Goal: Navigation & Orientation: Find specific page/section

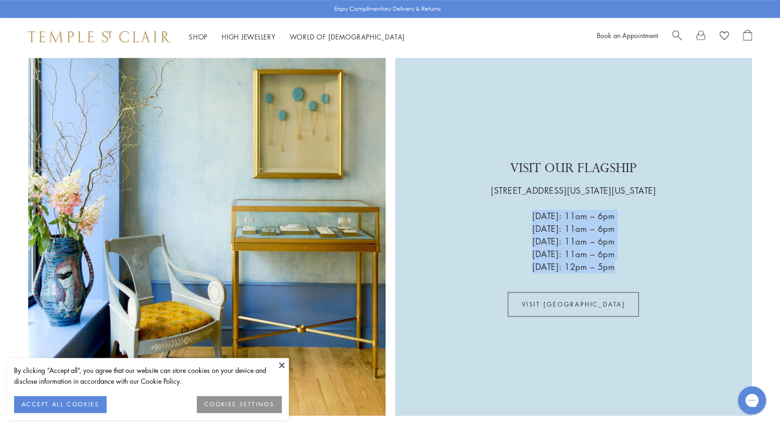
scroll to position [1794, 0]
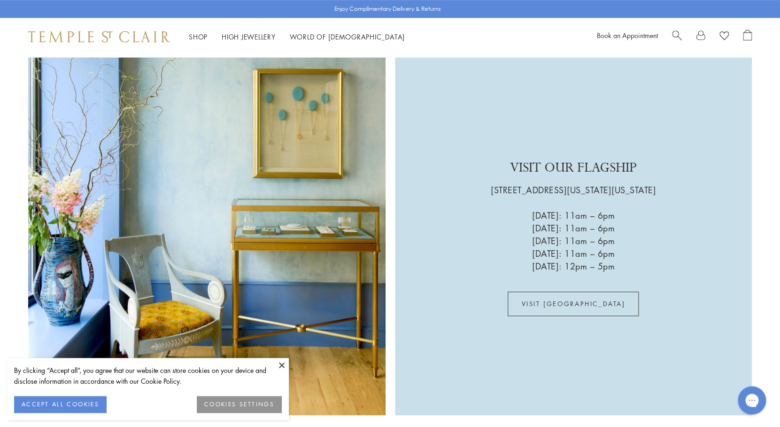
click at [486, 223] on div "VISIT OUR FLAGSHIP 803 Washington Street, New York City Wednesday: 11am – 6pm T…" at bounding box center [574, 236] width 358 height 358
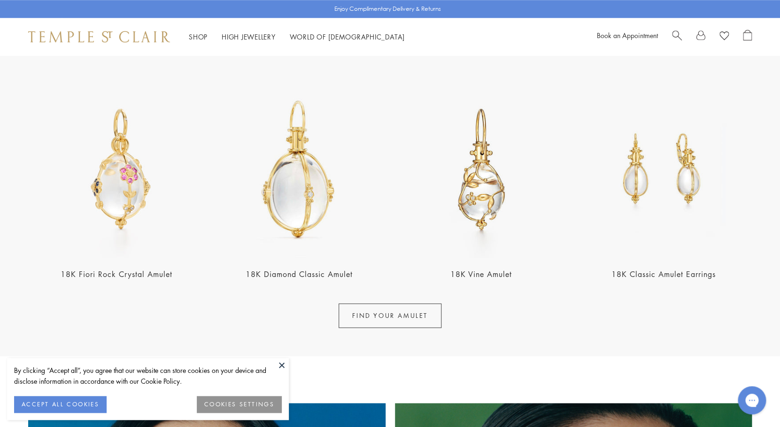
scroll to position [344, 0]
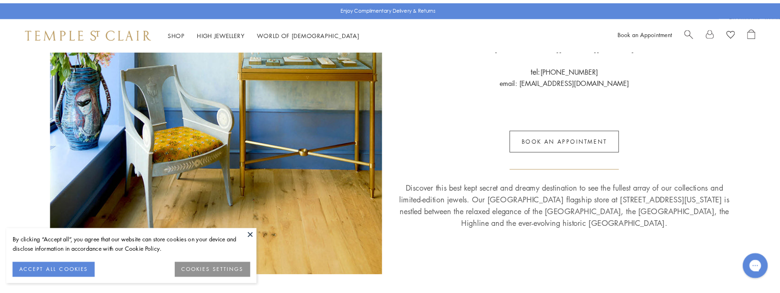
scroll to position [276, 0]
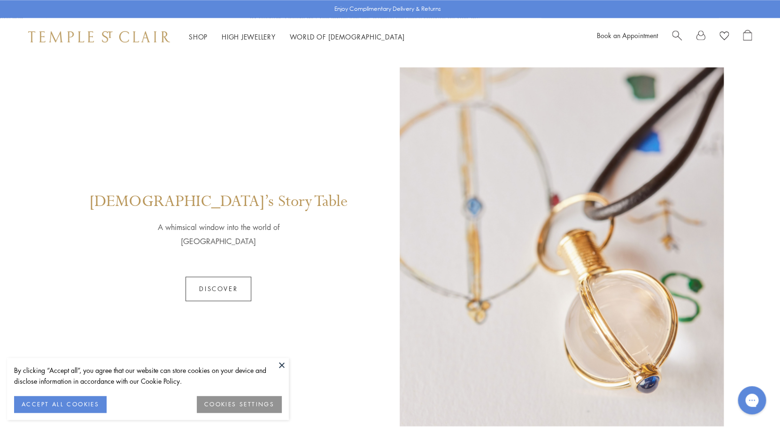
scroll to position [482, 0]
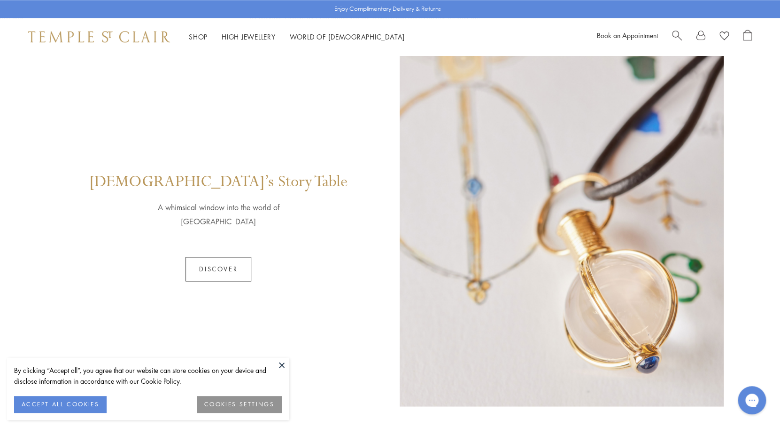
click at [219, 268] on link "Discover" at bounding box center [219, 269] width 66 height 24
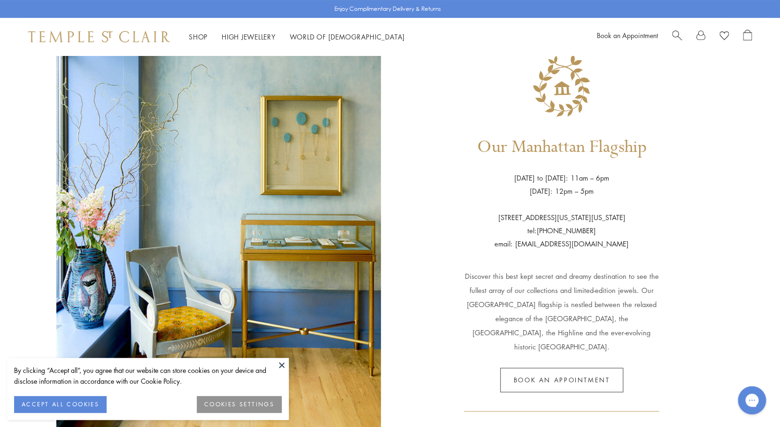
scroll to position [60, 0]
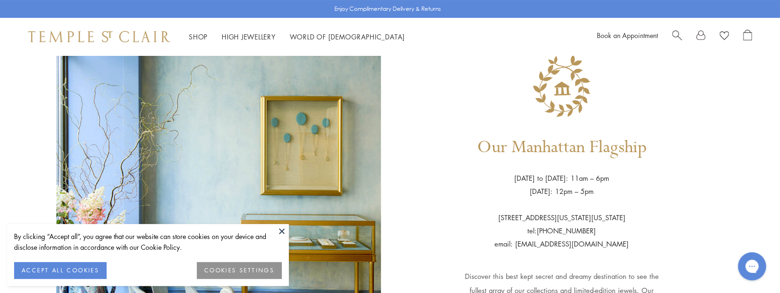
click at [661, 160] on div "Our Manhattan Flagship [DATE] to [DATE]: 11am – 6pm [DATE]: 12pm – 5pm [STREET_…" at bounding box center [562, 237] width 325 height 427
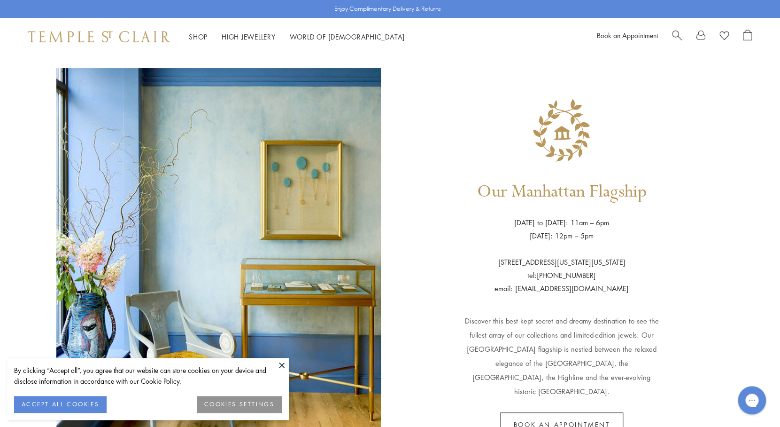
scroll to position [2, 0]
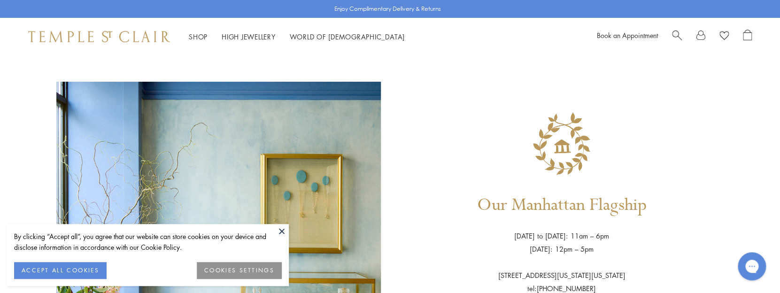
click at [767, 129] on div "Our Manhattan Flagship Wednesday to Saturday: 11am – 6pm Sunday: 12pm – 5pm 803…" at bounding box center [390, 281] width 780 height 455
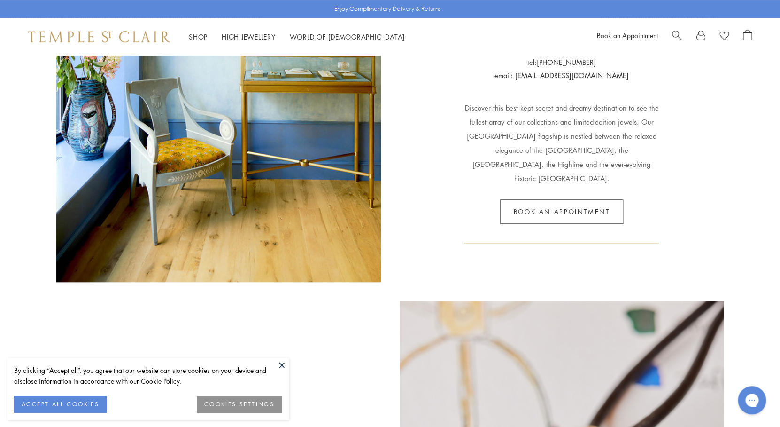
scroll to position [236, 0]
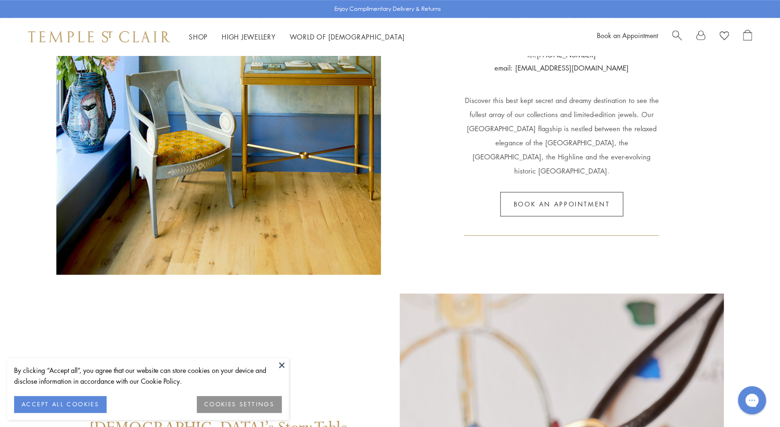
click at [285, 367] on button at bounding box center [282, 365] width 14 height 14
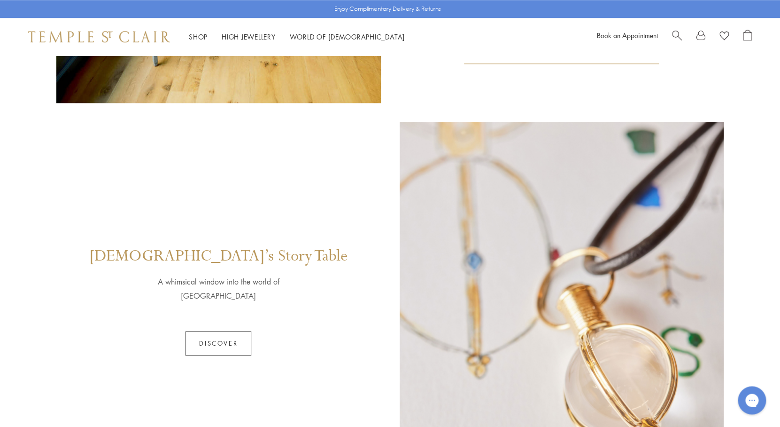
scroll to position [405, 0]
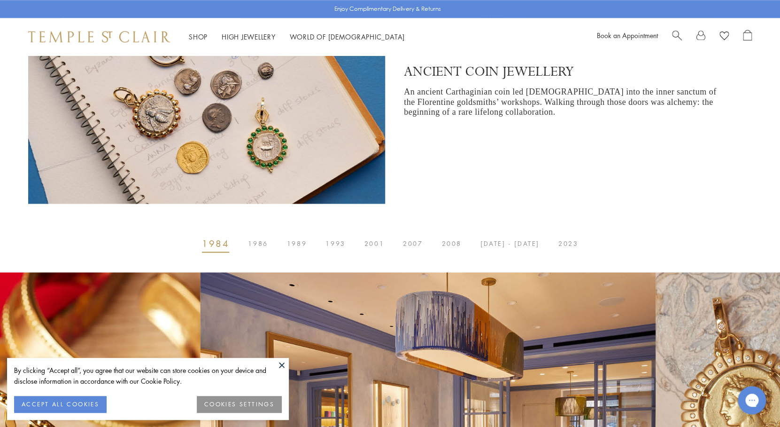
scroll to position [442, 0]
click at [268, 243] on span "1986" at bounding box center [258, 243] width 20 height 0
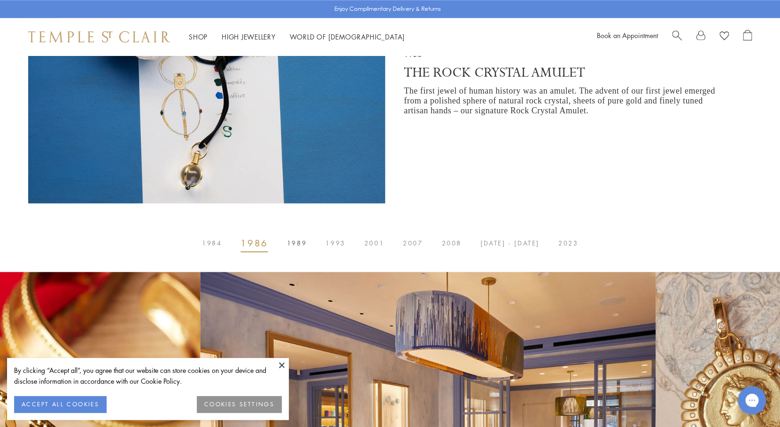
click at [296, 243] on span "1989" at bounding box center [297, 243] width 20 height 0
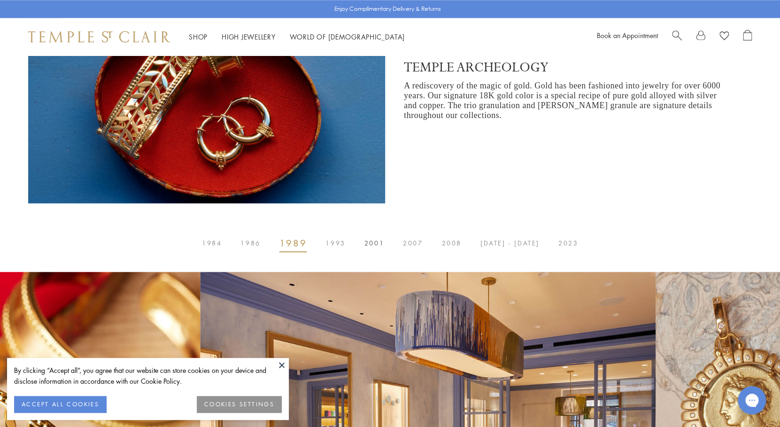
scroll to position [396, 0]
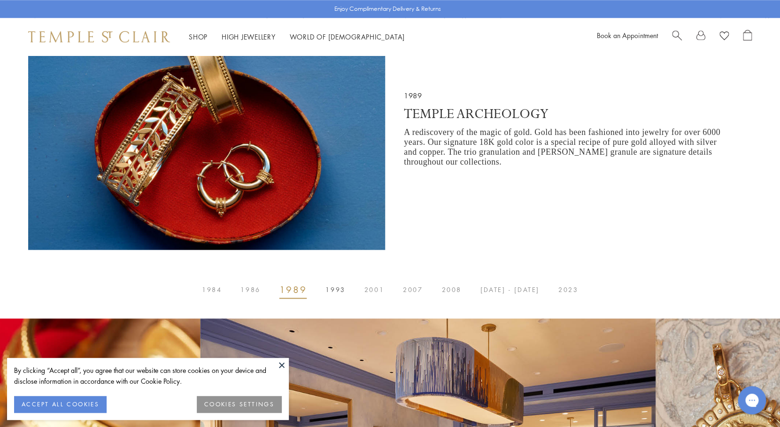
click at [341, 285] on button "1993" at bounding box center [335, 289] width 39 height 19
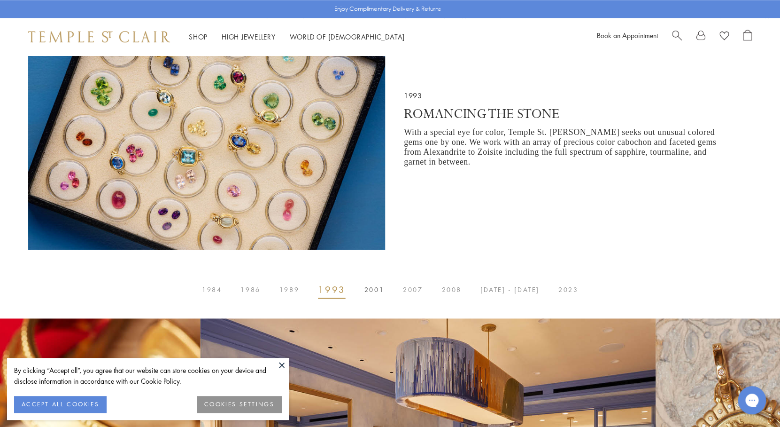
click at [381, 293] on button "2001" at bounding box center [374, 289] width 39 height 19
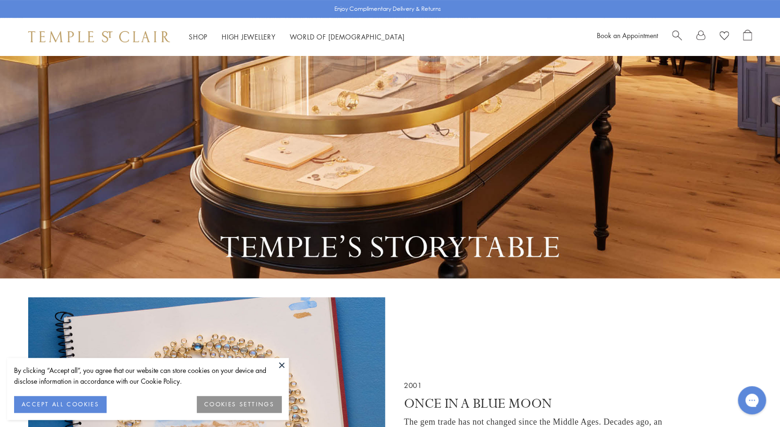
scroll to position [0, 0]
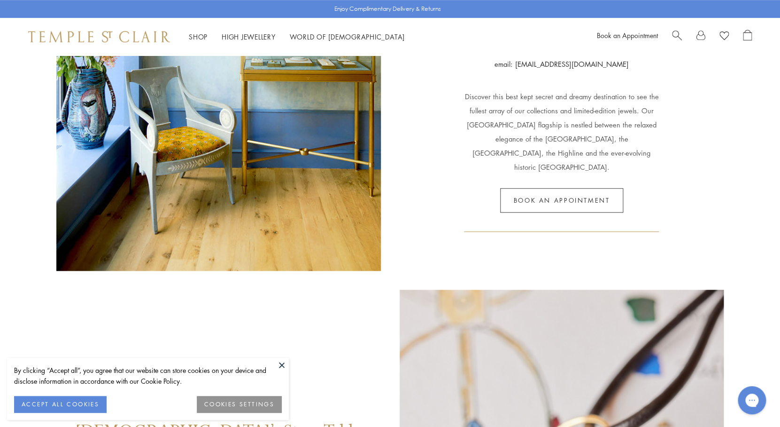
scroll to position [239, 0]
click at [281, 362] on button at bounding box center [282, 365] width 14 height 14
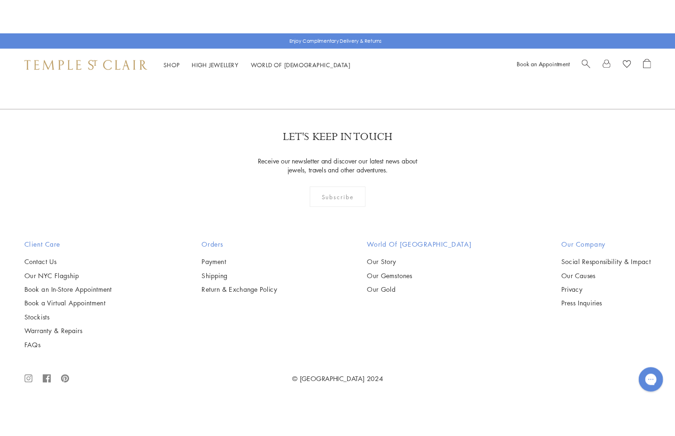
scroll to position [723, 0]
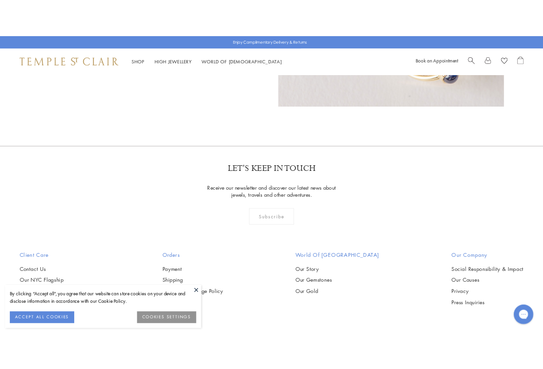
scroll to position [720, 0]
